Goal: Transaction & Acquisition: Purchase product/service

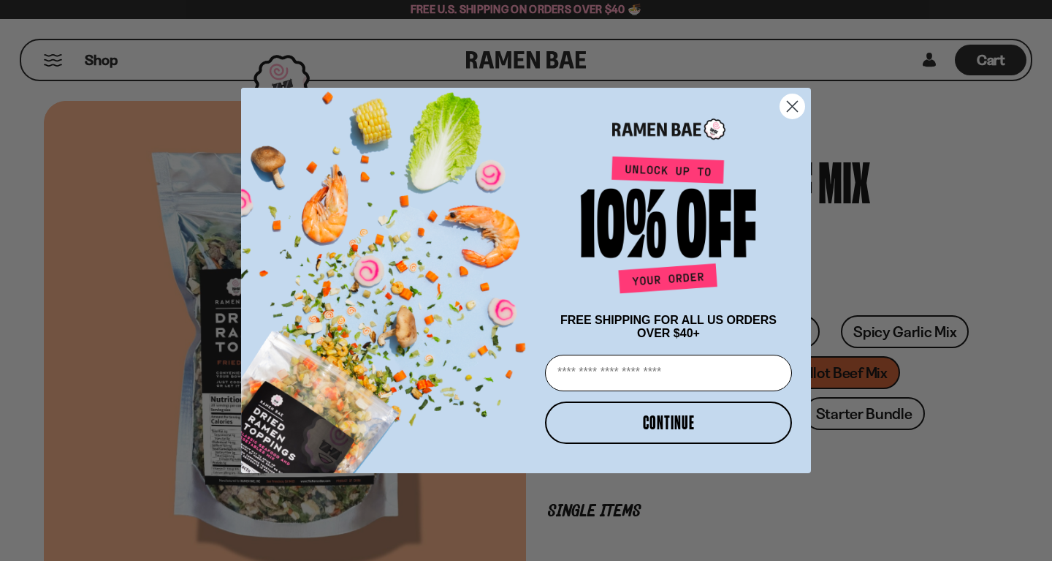
click at [799, 102] on circle "Close dialog" at bounding box center [793, 106] width 24 height 24
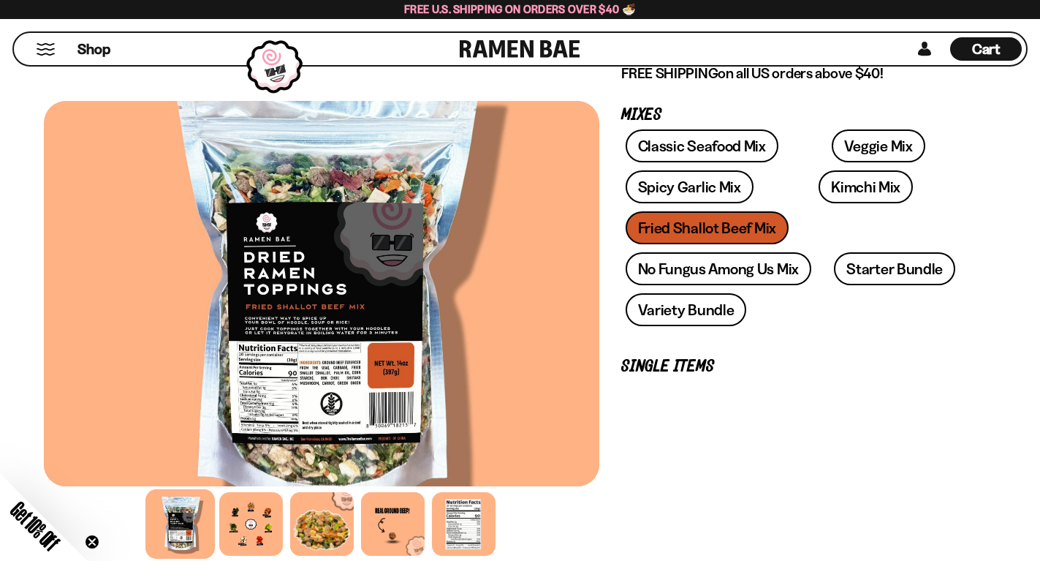
scroll to position [195, 0]
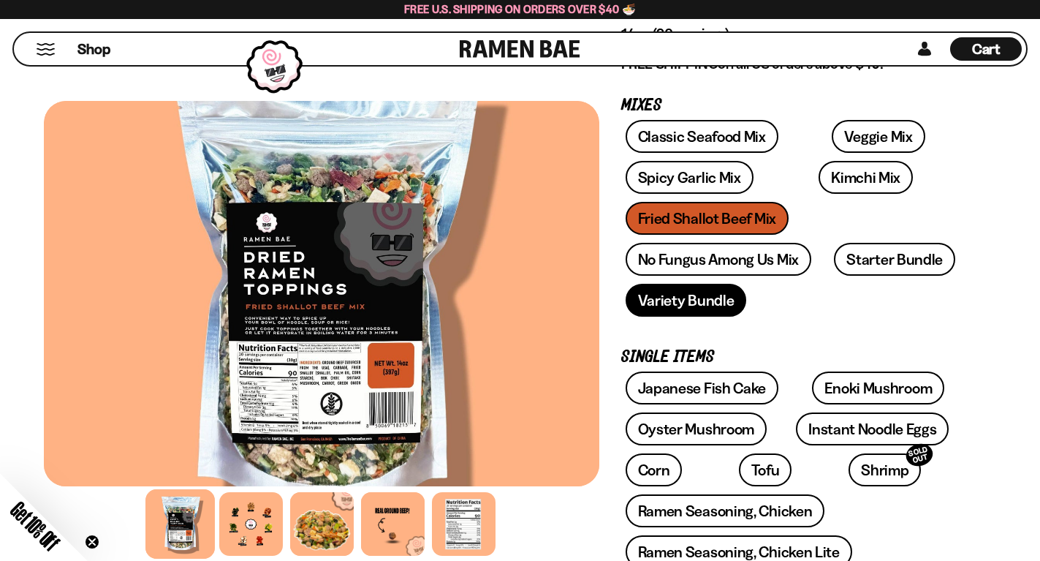
click at [692, 316] on link "Variety Bundle" at bounding box center [686, 300] width 121 height 33
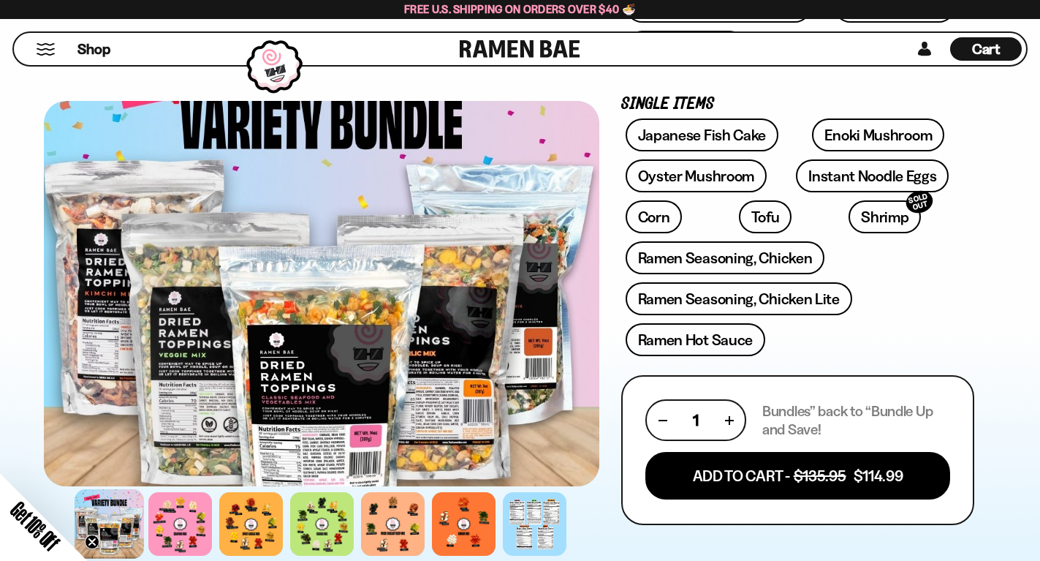
scroll to position [439, 0]
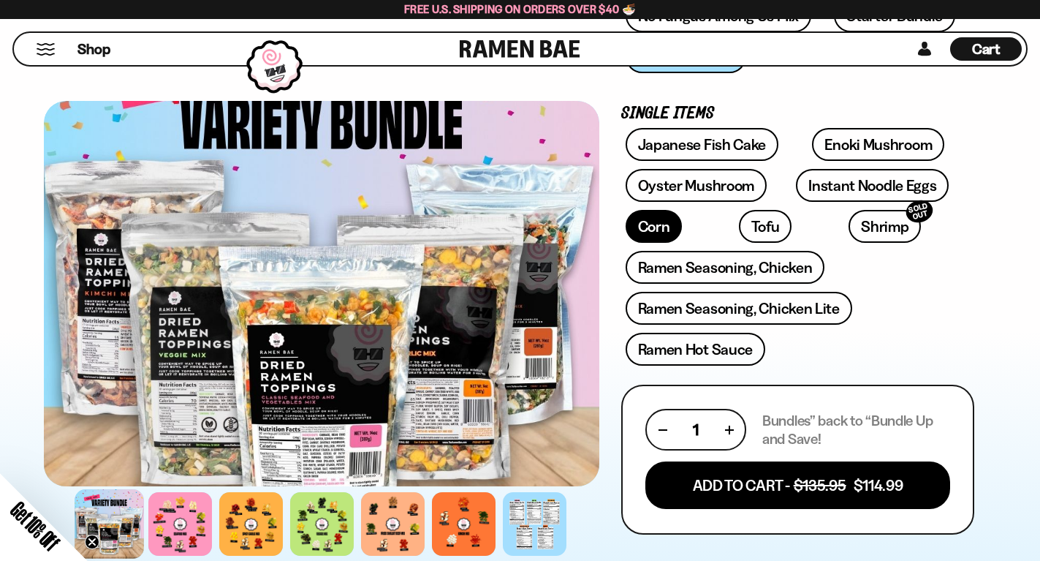
click at [658, 243] on link "Corn" at bounding box center [654, 226] width 57 height 33
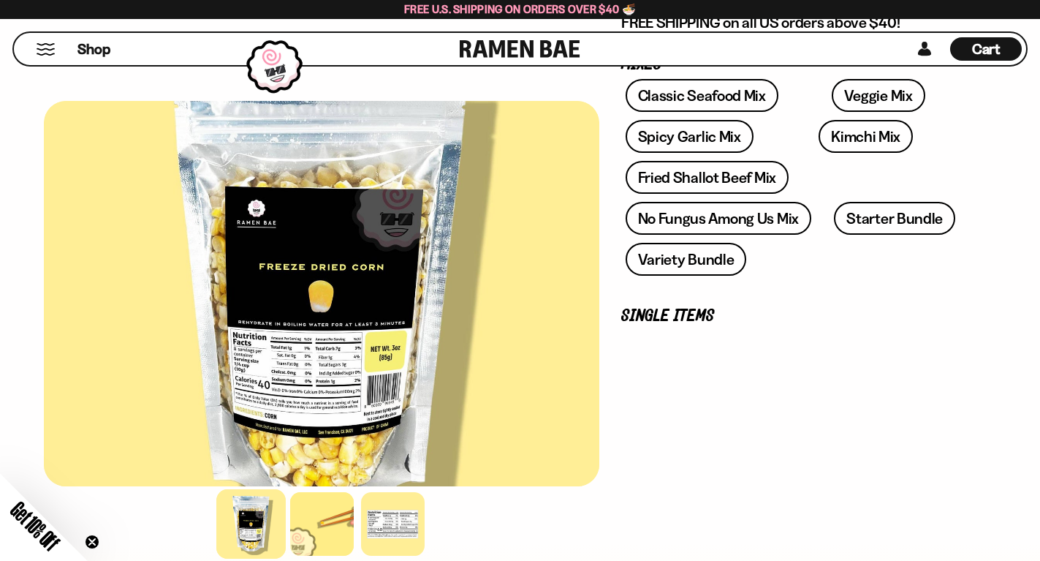
scroll to position [243, 0]
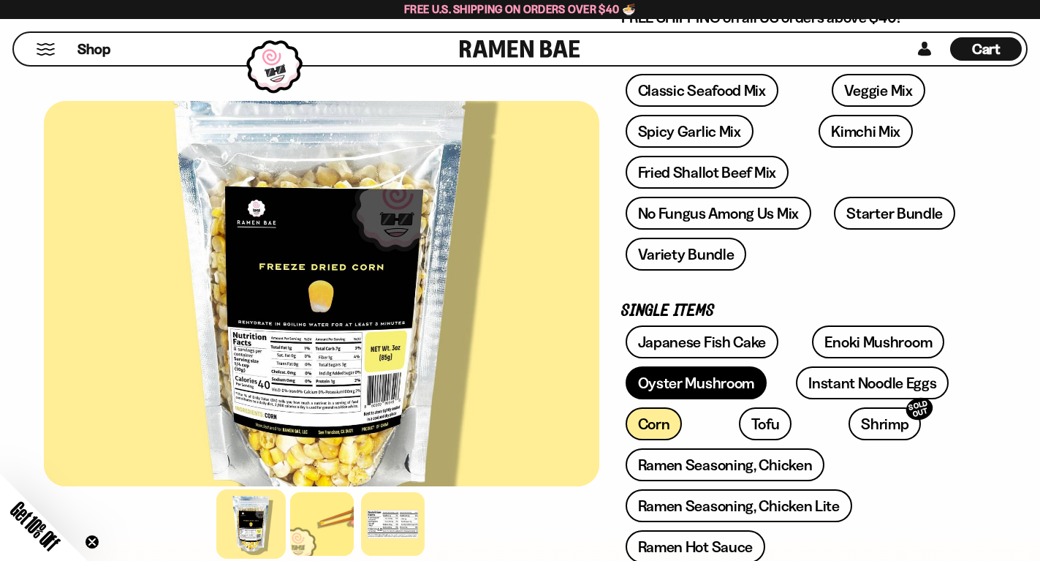
click at [714, 399] on link "Oyster Mushroom" at bounding box center [697, 382] width 142 height 33
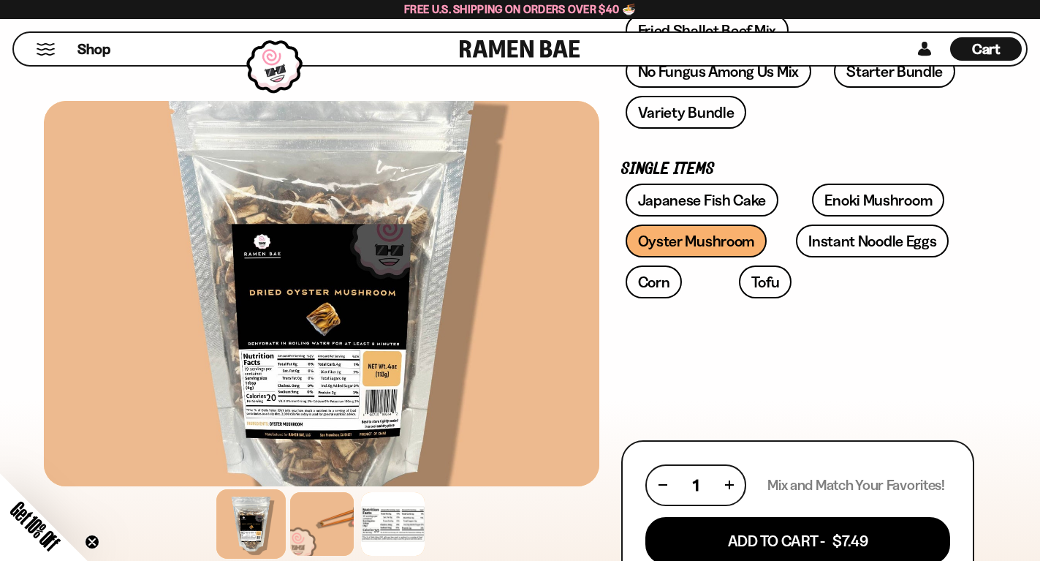
scroll to position [390, 0]
